Goal: Information Seeking & Learning: Learn about a topic

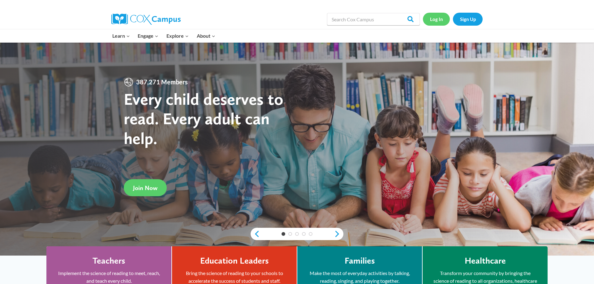
click at [432, 20] on link "Log In" at bounding box center [436, 19] width 27 height 13
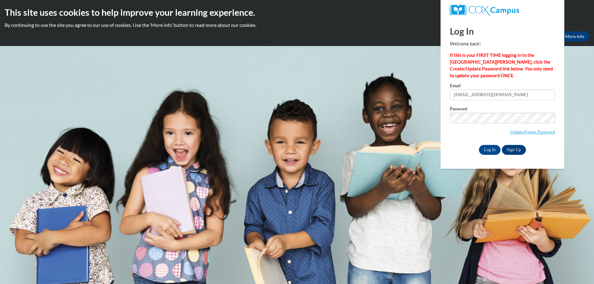
click at [489, 147] on input "Log In" at bounding box center [490, 150] width 22 height 10
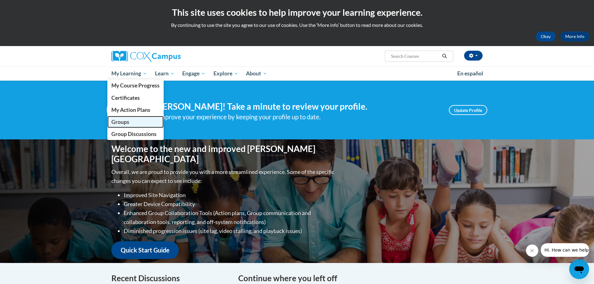
click at [117, 121] on span "Groups" at bounding box center [120, 122] width 18 height 6
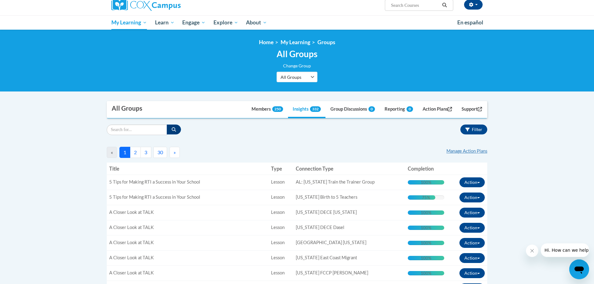
scroll to position [32, 0]
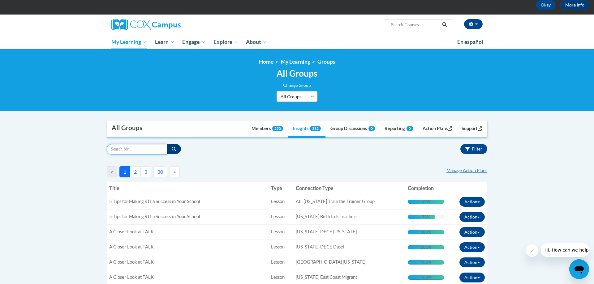
click at [119, 147] on input "Search" at bounding box center [137, 149] width 60 height 11
type input "Train the Trainer"
click at [173, 149] on icon "button" at bounding box center [174, 149] width 4 height 4
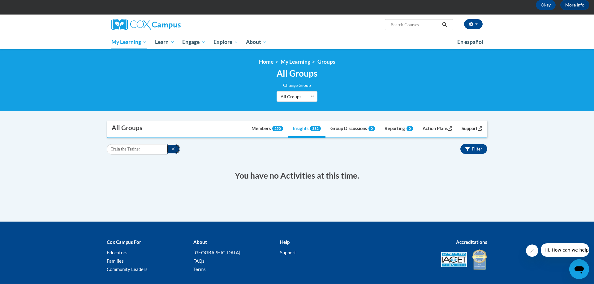
click at [172, 147] on icon "button" at bounding box center [173, 149] width 3 height 4
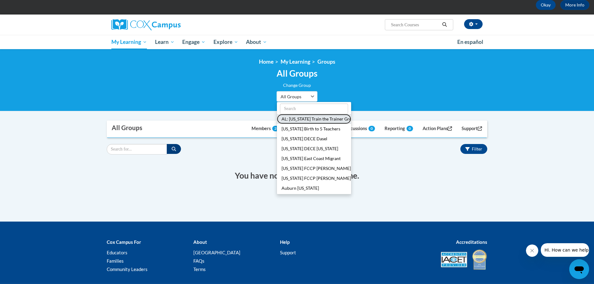
click at [297, 118] on button "AL: [US_STATE] Train the Trainer Group" at bounding box center [314, 119] width 74 height 10
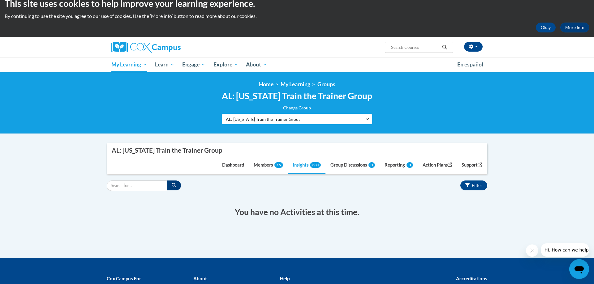
scroll to position [0, 0]
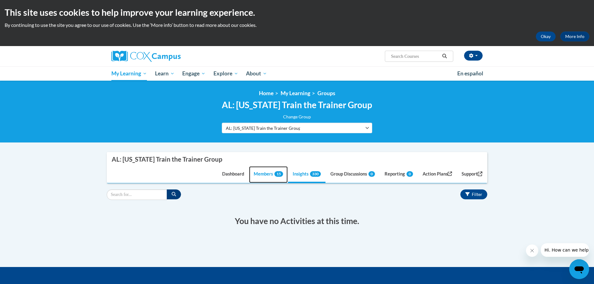
click at [259, 174] on link "Members 15" at bounding box center [268, 175] width 39 height 17
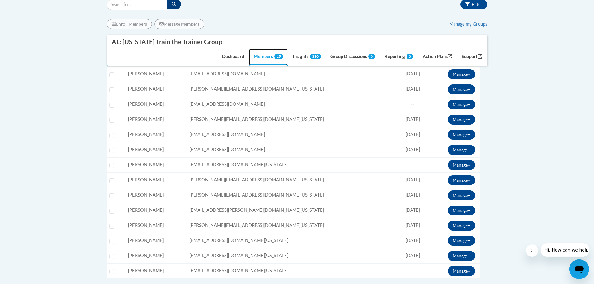
scroll to position [189, 0]
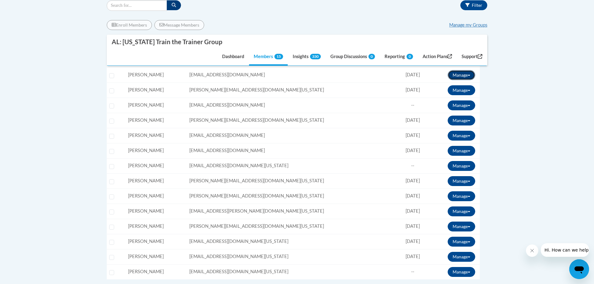
click at [458, 75] on button "Manage" at bounding box center [462, 75] width 28 height 10
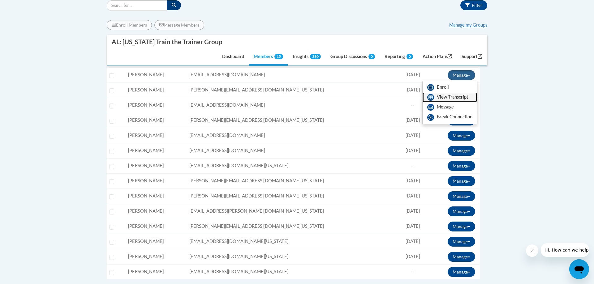
click at [449, 97] on link "View Transcript" at bounding box center [450, 98] width 54 height 10
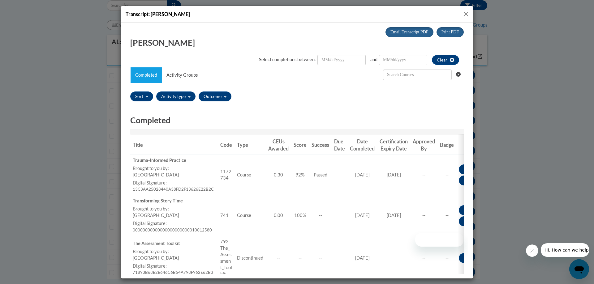
scroll to position [0, 0]
drag, startPoint x: 466, startPoint y: 14, endPoint x: 363, endPoint y: 32, distance: 104.0
click at [464, 13] on button "Close" at bounding box center [466, 14] width 8 height 8
